Goal: Task Accomplishment & Management: Manage account settings

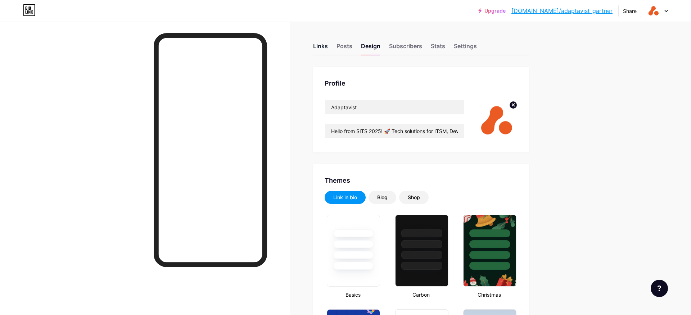
click at [325, 48] on div "Links" at bounding box center [320, 48] width 15 height 13
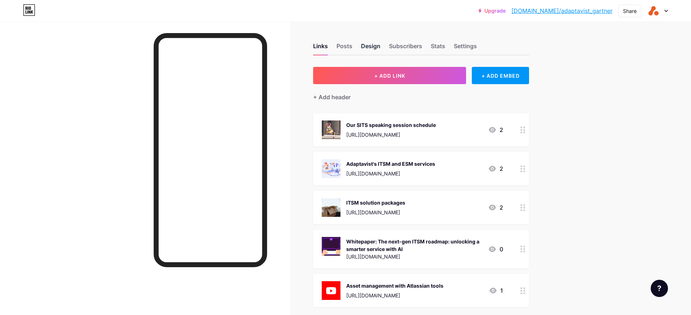
click at [372, 46] on div "Design" at bounding box center [370, 48] width 19 height 13
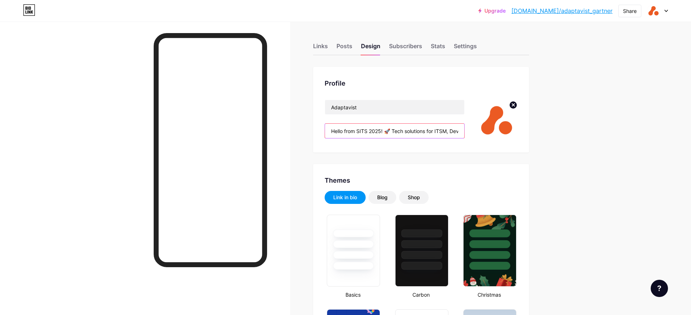
drag, startPoint x: 356, startPoint y: 133, endPoint x: 379, endPoint y: 132, distance: 22.3
click at [379, 132] on input "Hello from SITS 2025! 🚀 Tech solutions for ITSM, DevOps, Cloud + more. 🤝 Truste…" at bounding box center [394, 131] width 139 height 14
drag, startPoint x: 381, startPoint y: 132, endPoint x: 358, endPoint y: 133, distance: 22.7
click at [358, 133] on input "Hello from SITS 2025! 🚀 Tech solutions for ITSM, DevOps, Cloud + more. 🤝 Truste…" at bounding box center [394, 131] width 139 height 14
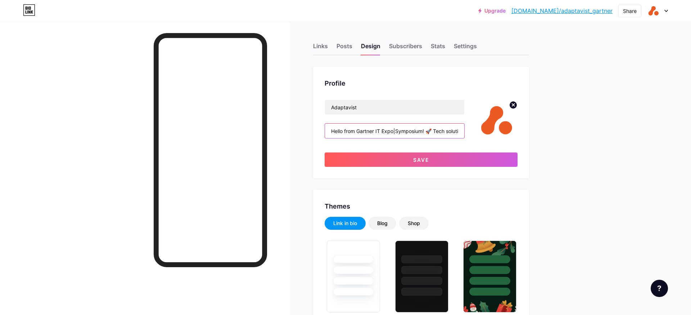
click at [424, 133] on input "Hello from Gartner IT Expo|Symposium! 🚀 Tech solutions for ITSM, DevOps, Cloud …" at bounding box center [394, 131] width 139 height 14
click at [377, 133] on input "Hello from Gartner IT Expo|Symposium 2025! 🚀 Tech solutions for ITSM, DevOps, C…" at bounding box center [394, 131] width 139 height 14
drag, startPoint x: 356, startPoint y: 132, endPoint x: 419, endPoint y: 131, distance: 63.0
click at [419, 131] on input "Hello from Gartner IT Expo|Symposium 2025! 🚀 Tech solutions for ITSM, DevOps, C…" at bounding box center [394, 131] width 139 height 14
drag, startPoint x: 437, startPoint y: 131, endPoint x: 357, endPoint y: 133, distance: 80.0
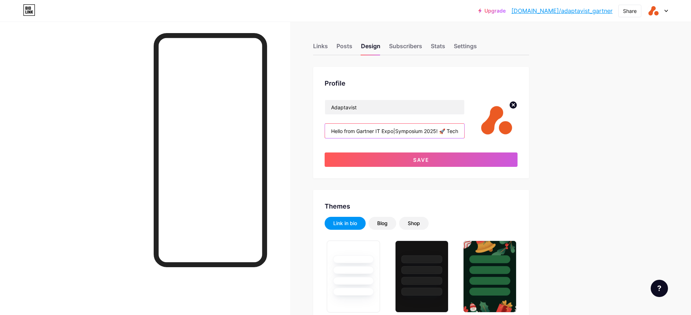
click at [357, 133] on input "Hello from Gartner IT Expo|Symposium 2025! 🚀 Tech solutions for ITSM, DevOps, C…" at bounding box center [394, 131] width 139 height 14
paste input "Symposium/Xpo"
click at [423, 132] on input "Hello from Gartner IT Symposium/Xpo 2025! 🚀 Tech solutions for ITSM, DevOps, Cl…" at bounding box center [394, 131] width 139 height 14
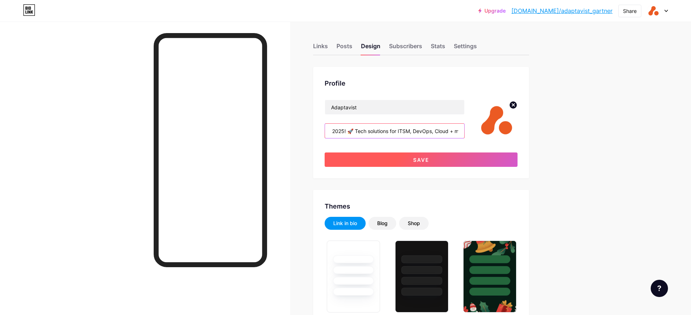
type input "Hello from Gartner IT Symposium/Xpo Conference 2025! 🚀 Tech solutions for ITSM,…"
click at [422, 156] on button "Save" at bounding box center [421, 160] width 193 height 14
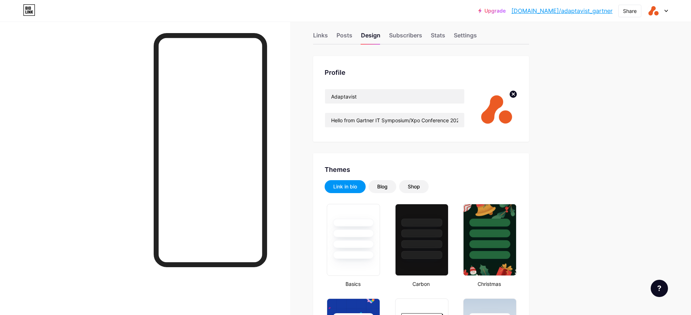
scroll to position [0, 0]
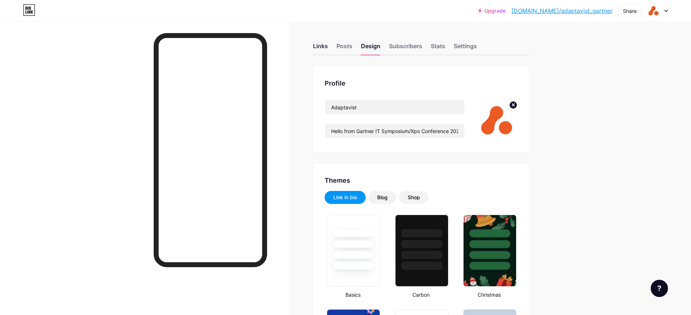
click at [317, 48] on div "Links" at bounding box center [320, 48] width 15 height 13
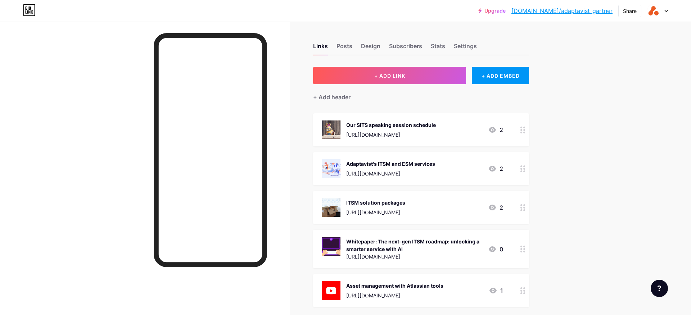
click at [330, 129] on img at bounding box center [331, 130] width 19 height 19
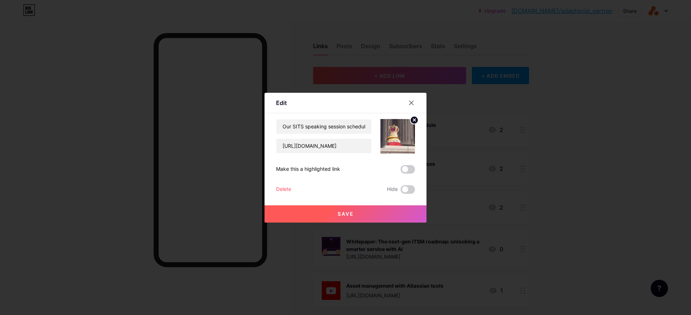
click at [414, 119] on icon at bounding box center [414, 120] width 3 height 3
click at [371, 211] on button "Save" at bounding box center [346, 214] width 162 height 17
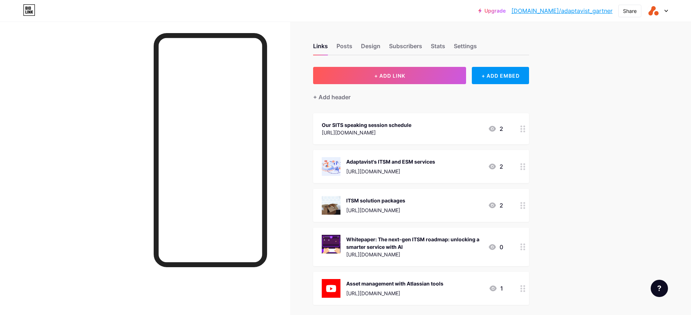
click at [345, 158] on div "Adaptavist's ITSM and ESM services [URL][DOMAIN_NAME]" at bounding box center [378, 166] width 113 height 19
click at [413, 117] on circle at bounding box center [414, 120] width 8 height 8
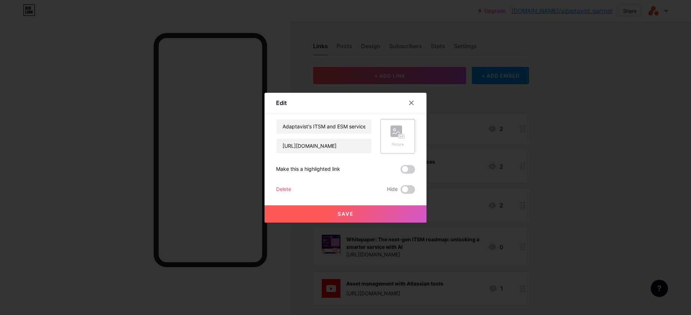
click at [383, 213] on button "Save" at bounding box center [346, 214] width 162 height 17
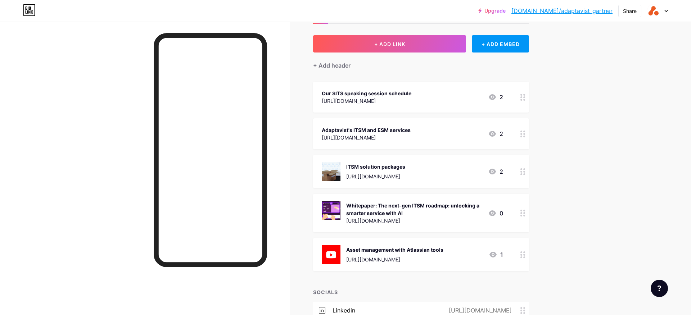
scroll to position [32, 0]
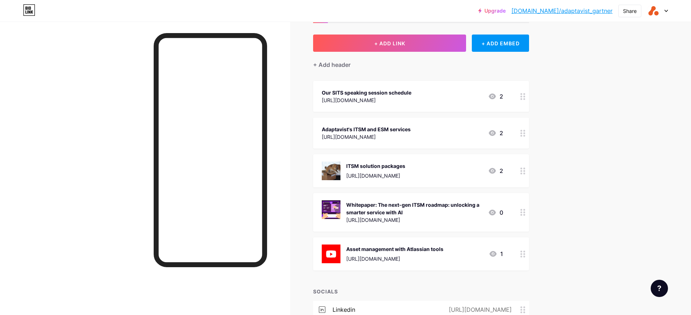
click at [346, 158] on div "ITSM solution packages [URL][DOMAIN_NAME] 2" at bounding box center [421, 170] width 216 height 33
click at [414, 121] on circle at bounding box center [414, 120] width 8 height 8
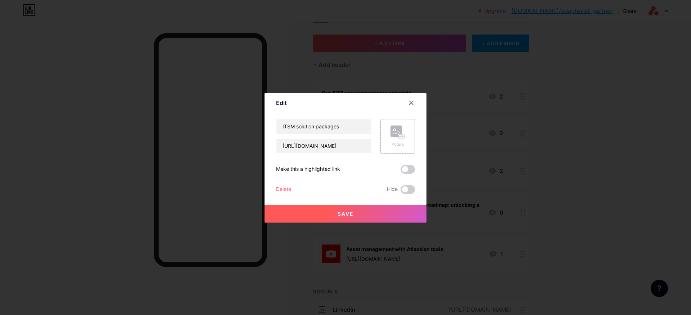
click at [383, 214] on button "Save" at bounding box center [346, 214] width 162 height 17
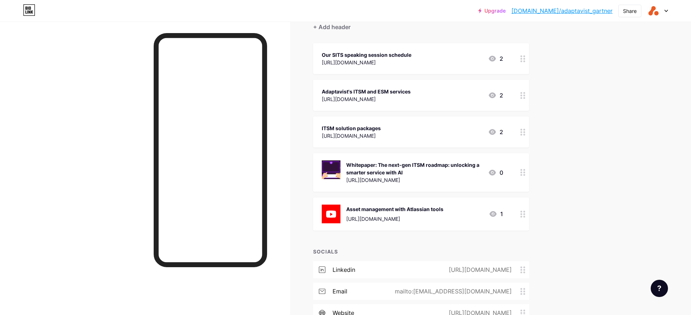
scroll to position [74, 0]
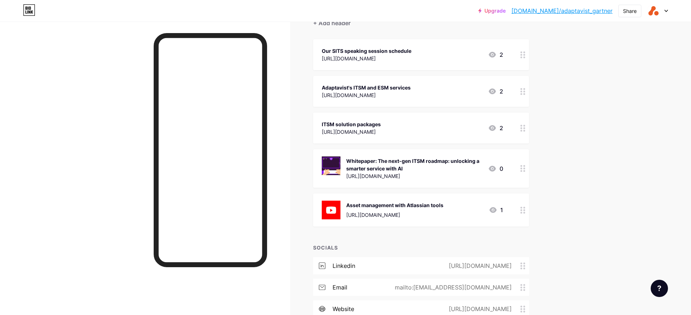
click at [345, 156] on div "Whitepaper: The next-gen ITSM roadmap: unlocking a smarter service with AI [URL…" at bounding box center [421, 168] width 216 height 39
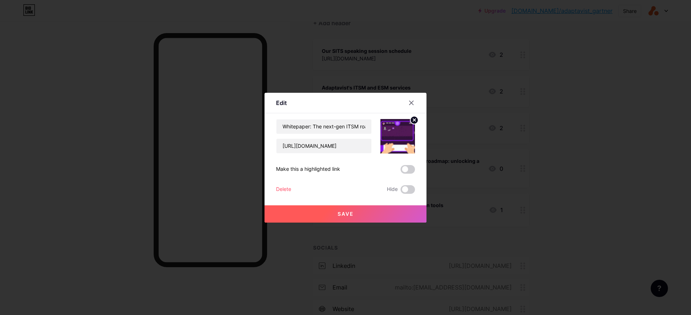
click at [414, 121] on circle at bounding box center [414, 120] width 8 height 8
click at [365, 211] on button "Save" at bounding box center [346, 214] width 162 height 17
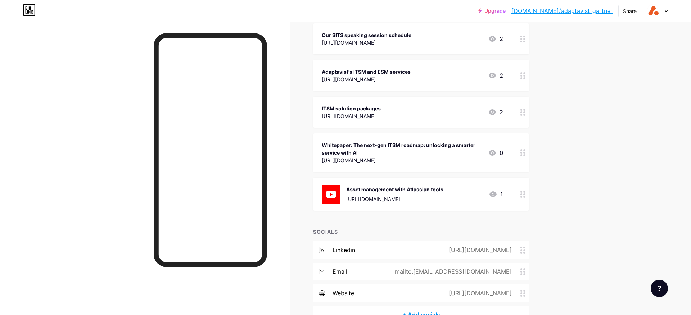
scroll to position [91, 0]
click at [350, 178] on div "Asset management with Atlassian tools [URL][DOMAIN_NAME] 1" at bounding box center [421, 193] width 216 height 33
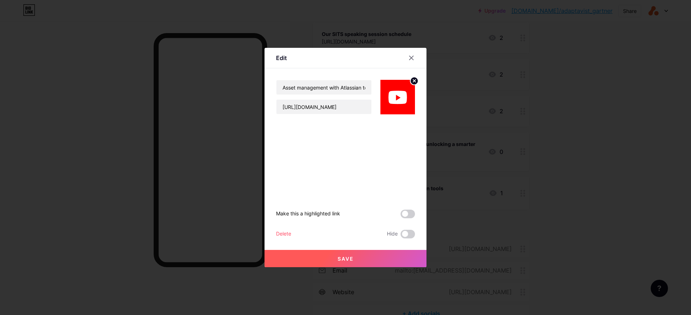
click at [416, 80] on circle at bounding box center [414, 81] width 8 height 8
click at [378, 259] on button "Save" at bounding box center [346, 258] width 162 height 17
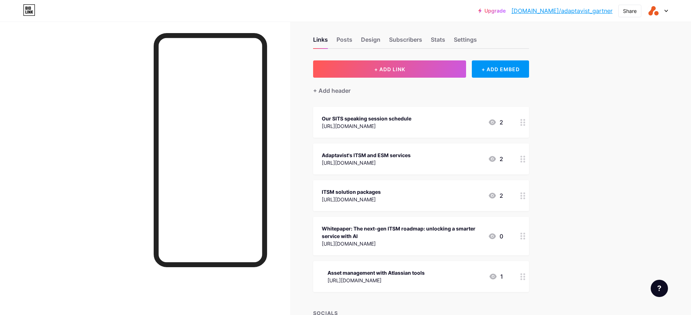
scroll to position [0, 0]
